Goal: Transaction & Acquisition: Book appointment/travel/reservation

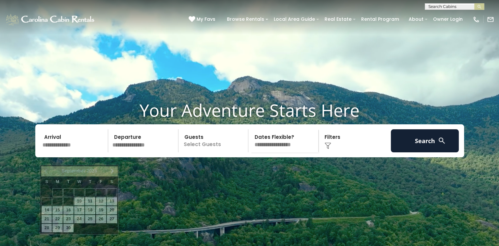
click at [51, 152] on input "text" at bounding box center [74, 140] width 68 height 23
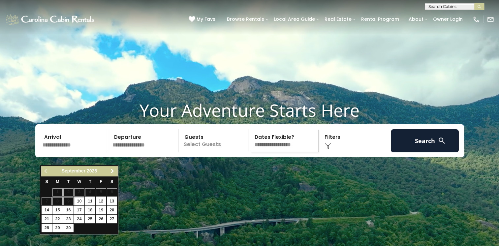
click at [113, 171] on span "Next" at bounding box center [112, 171] width 5 height 5
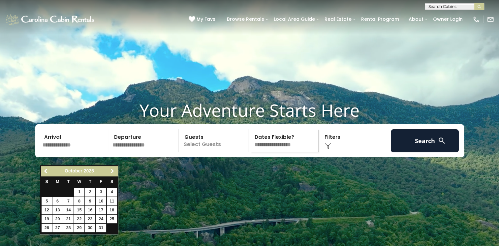
click at [113, 171] on span "Next" at bounding box center [112, 171] width 5 height 5
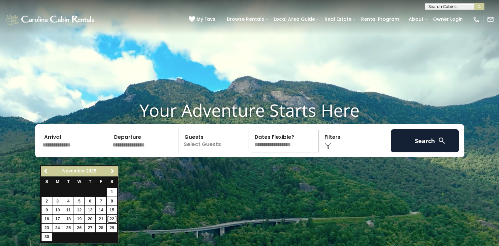
click at [111, 220] on link "22" at bounding box center [112, 219] width 10 height 8
type input "********"
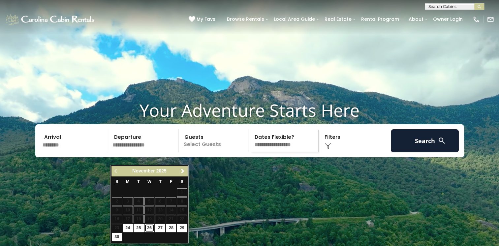
click at [148, 226] on link "26" at bounding box center [150, 228] width 10 height 8
type input "********"
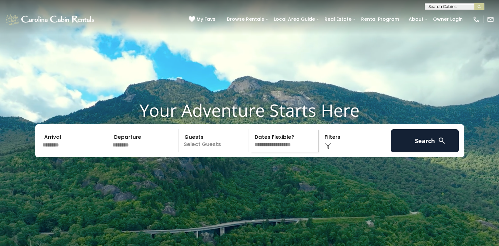
click at [229, 152] on p "Select Guests" at bounding box center [214, 140] width 68 height 23
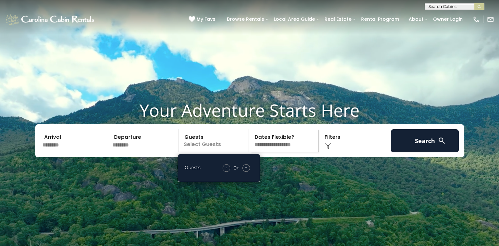
click at [247, 171] on span "+" at bounding box center [246, 167] width 3 height 7
click at [285, 191] on video at bounding box center [249, 125] width 499 height 250
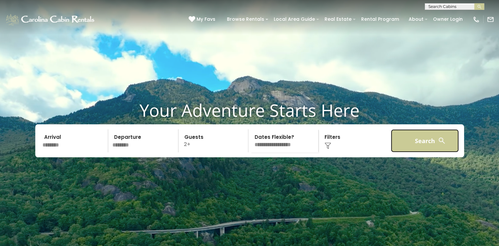
click at [410, 152] on button "Search" at bounding box center [425, 140] width 68 height 23
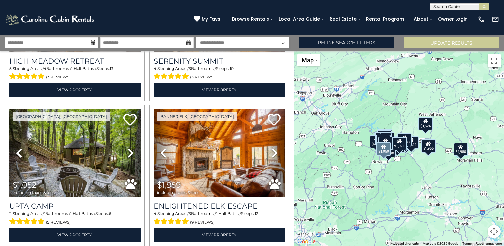
scroll to position [561, 0]
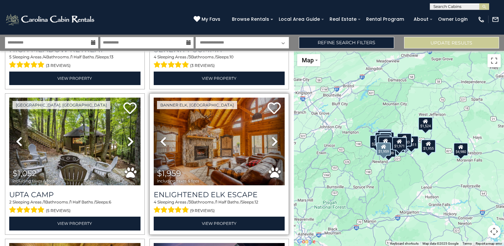
click at [272, 136] on icon at bounding box center [275, 141] width 7 height 11
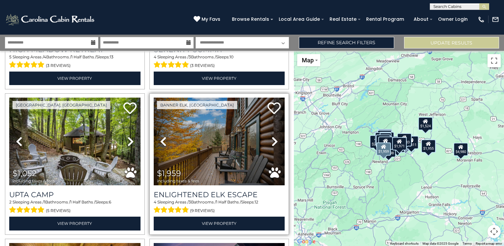
click at [272, 136] on icon at bounding box center [275, 141] width 7 height 11
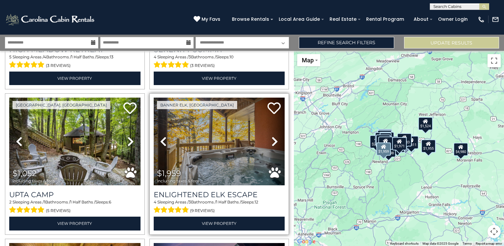
click at [272, 136] on icon at bounding box center [275, 141] width 7 height 11
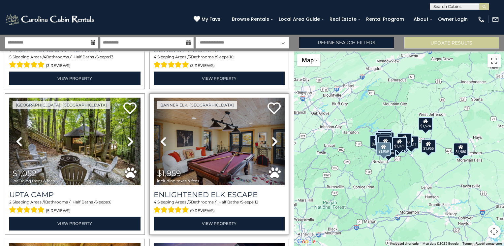
click at [272, 136] on icon at bounding box center [275, 141] width 7 height 11
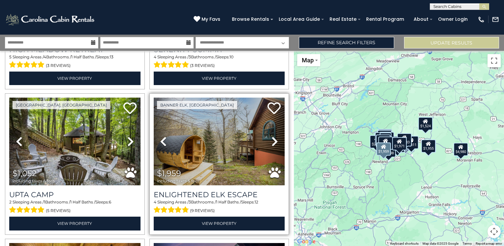
click at [272, 136] on icon at bounding box center [275, 141] width 7 height 11
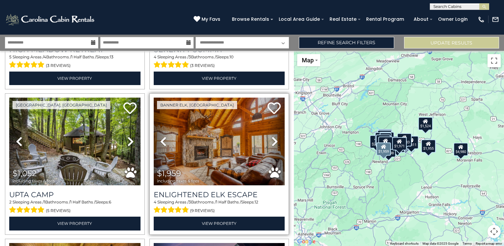
click at [272, 136] on icon at bounding box center [275, 141] width 7 height 11
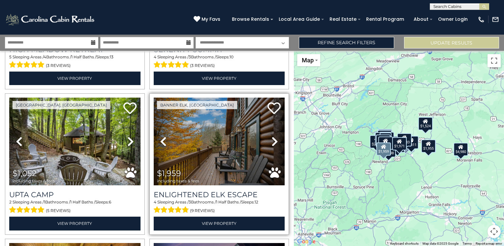
click at [268, 134] on link "Next" at bounding box center [275, 142] width 20 height 88
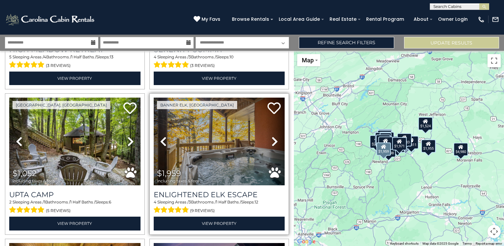
click at [268, 133] on link "Next" at bounding box center [275, 142] width 20 height 88
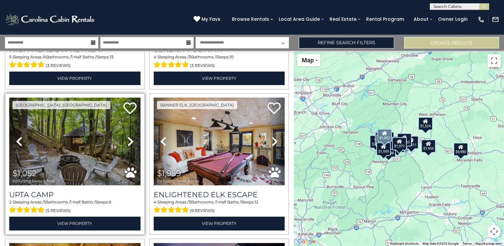
click at [129, 136] on icon at bounding box center [130, 141] width 7 height 11
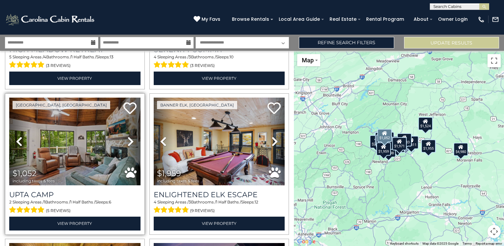
click at [129, 136] on icon at bounding box center [130, 141] width 7 height 11
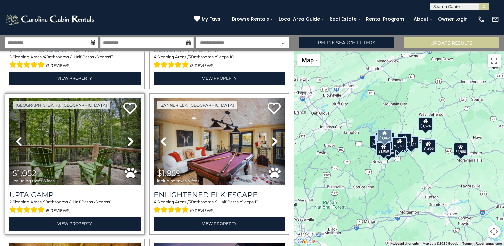
click at [129, 136] on icon at bounding box center [130, 141] width 7 height 11
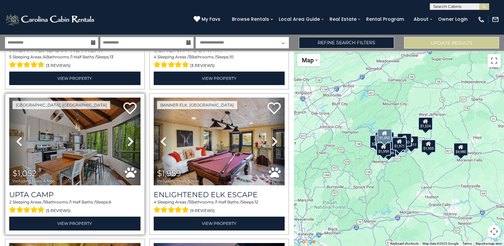
click at [129, 136] on icon at bounding box center [130, 141] width 7 height 11
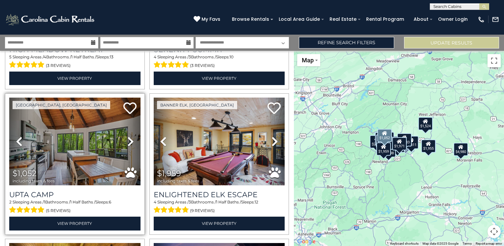
click at [128, 136] on icon at bounding box center [130, 141] width 7 height 11
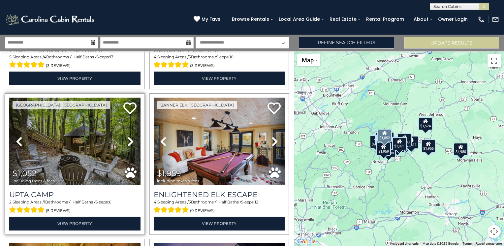
click at [128, 136] on icon at bounding box center [130, 141] width 7 height 11
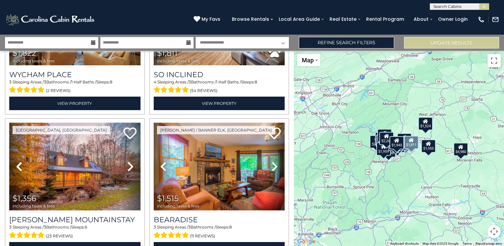
scroll to position [1419, 0]
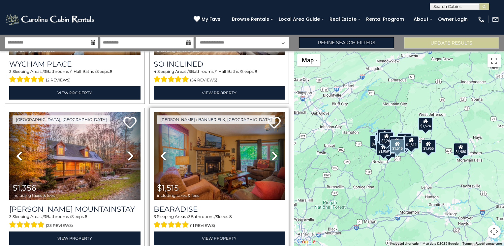
click at [272, 151] on icon at bounding box center [275, 156] width 7 height 11
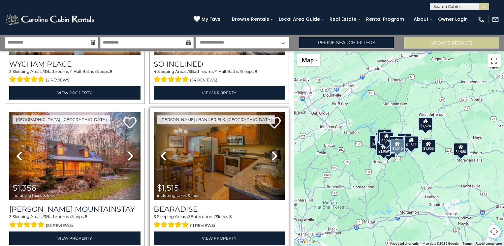
click at [272, 151] on icon at bounding box center [275, 156] width 7 height 11
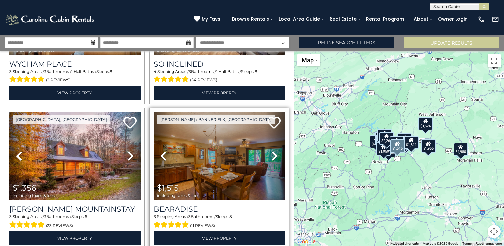
click at [272, 151] on icon at bounding box center [275, 156] width 7 height 11
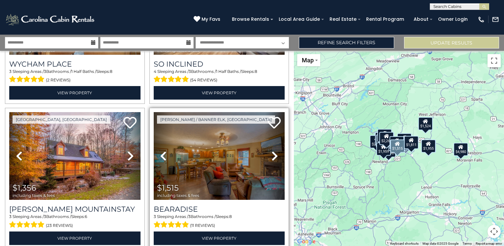
click at [272, 151] on icon at bounding box center [275, 156] width 7 height 11
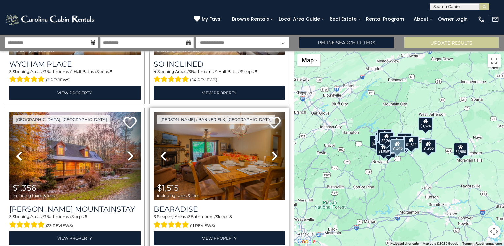
click at [272, 151] on icon at bounding box center [275, 156] width 7 height 11
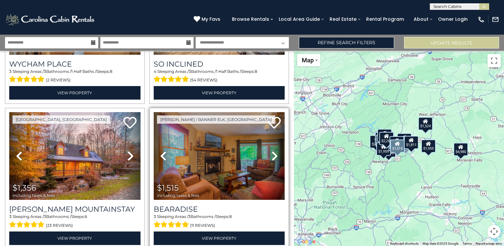
click at [272, 151] on icon at bounding box center [275, 156] width 7 height 11
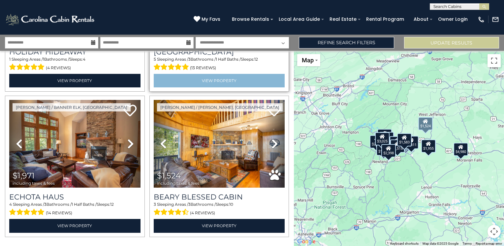
scroll to position [2027, 0]
